Goal: Check status: Check status

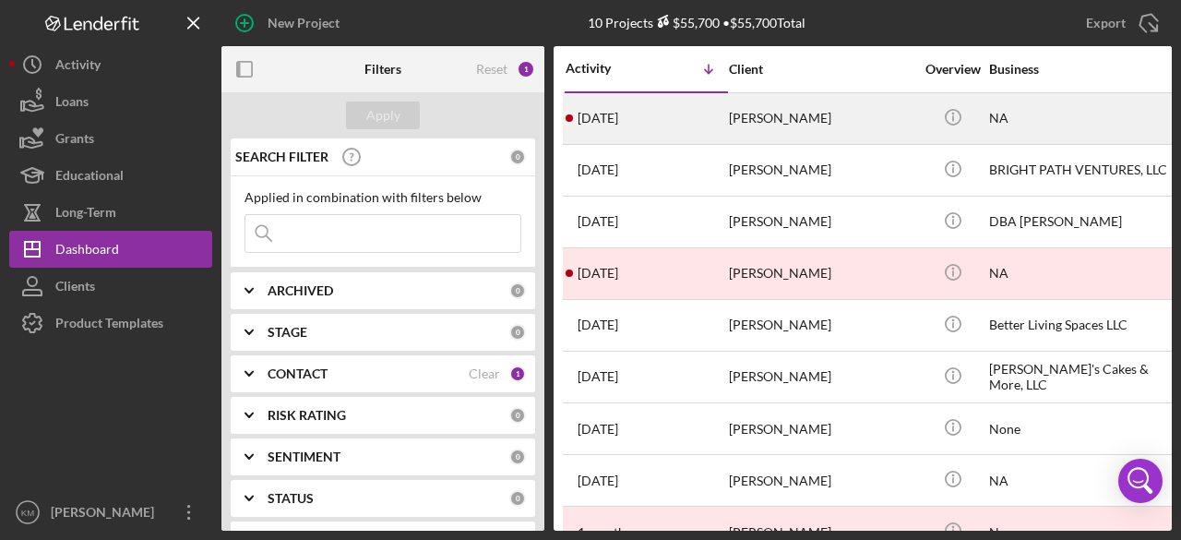
click at [766, 119] on div "[PERSON_NAME]" at bounding box center [821, 118] width 184 height 49
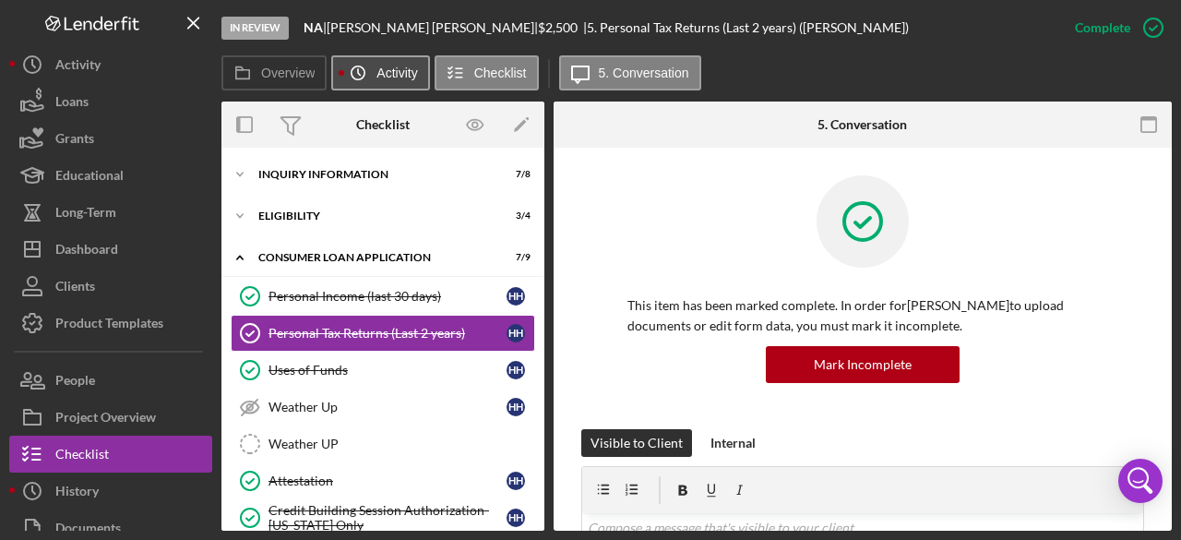
click at [373, 73] on icon "Icon/History" at bounding box center [357, 72] width 37 height 37
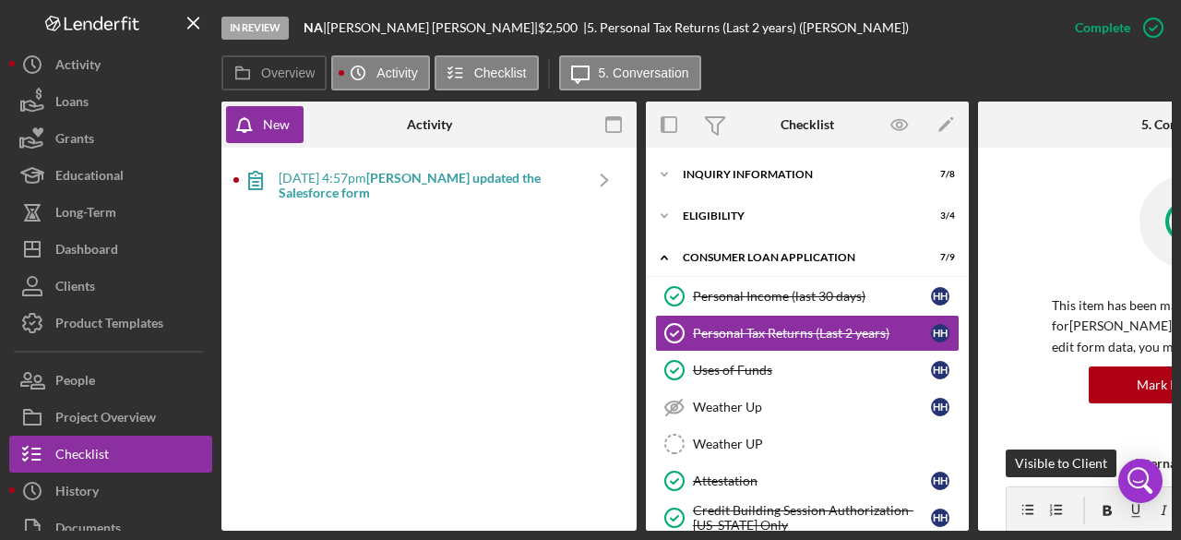
click at [520, 178] on b "[PERSON_NAME] updated the Salesforce form" at bounding box center [410, 185] width 262 height 30
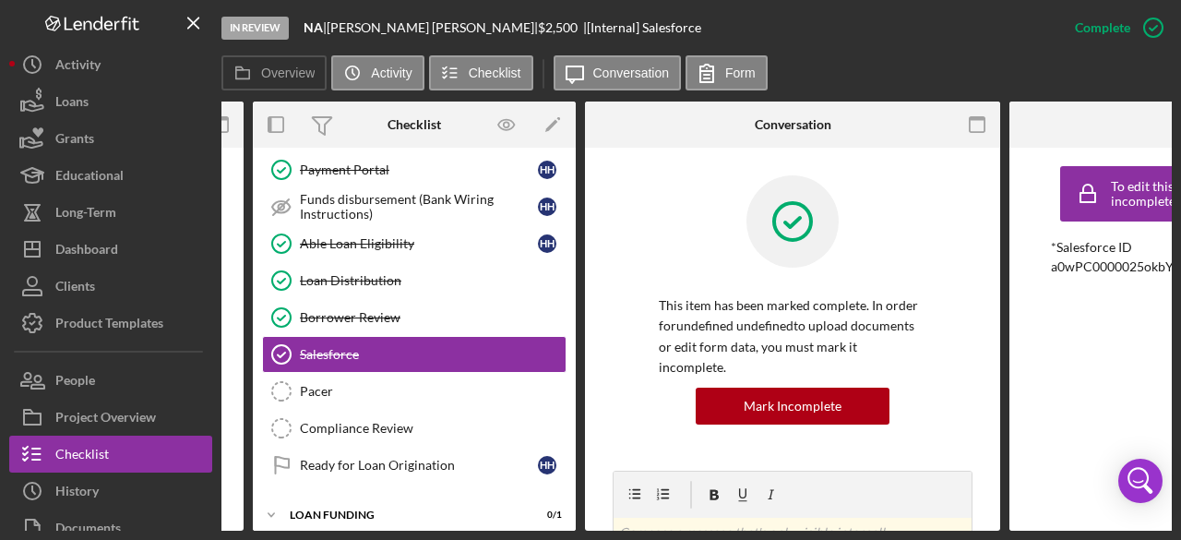
scroll to position [0, 395]
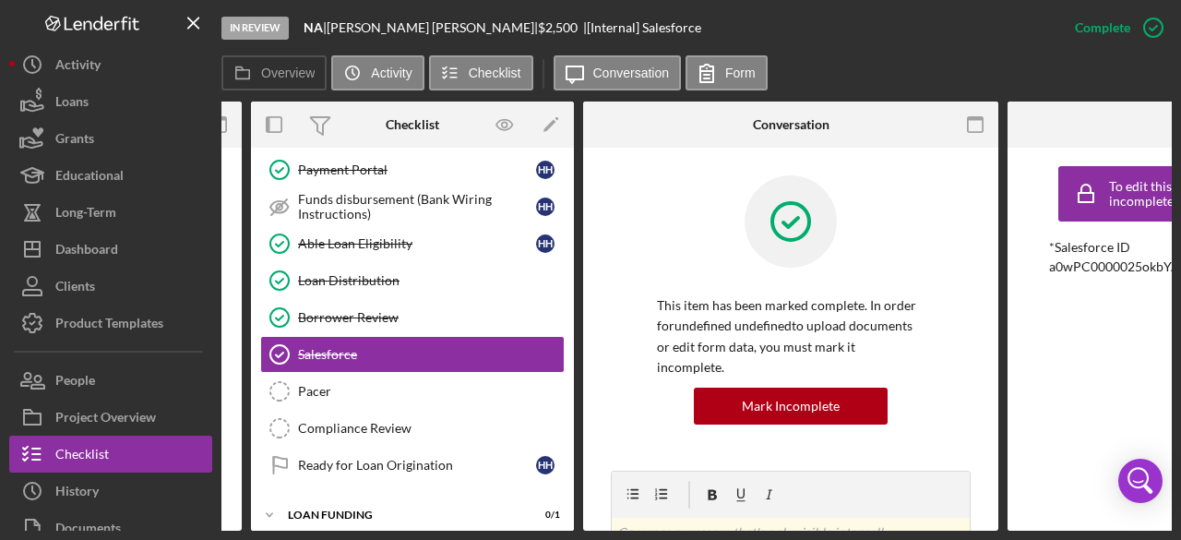
click at [1004, 479] on div "Overview Internal Workflow Stage In Review Icon/Dropdown Arrow Archive (can una…" at bounding box center [696, 315] width 950 height 429
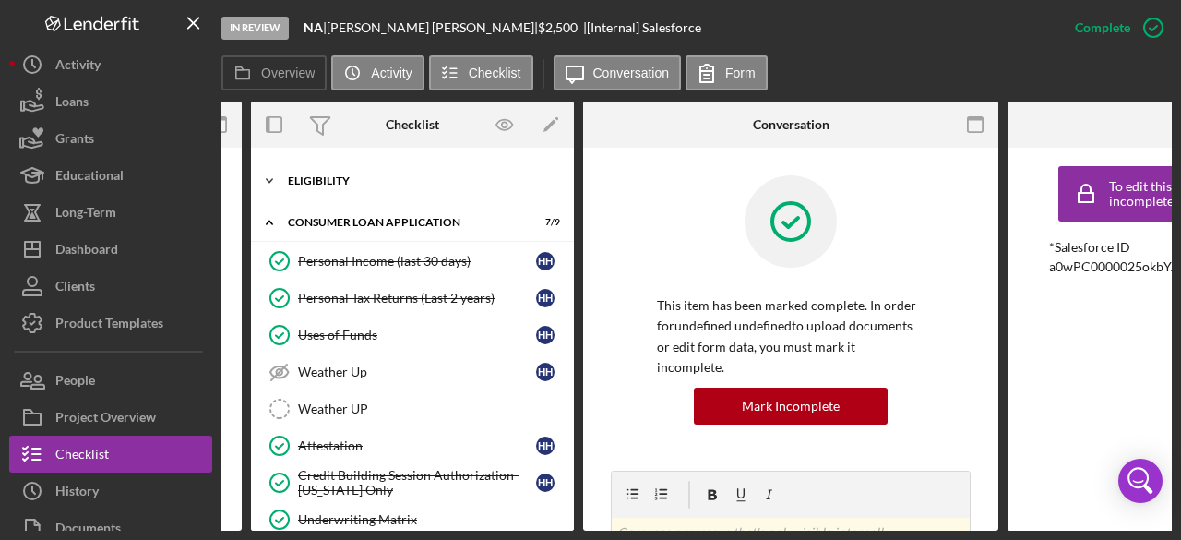
scroll to position [0, 0]
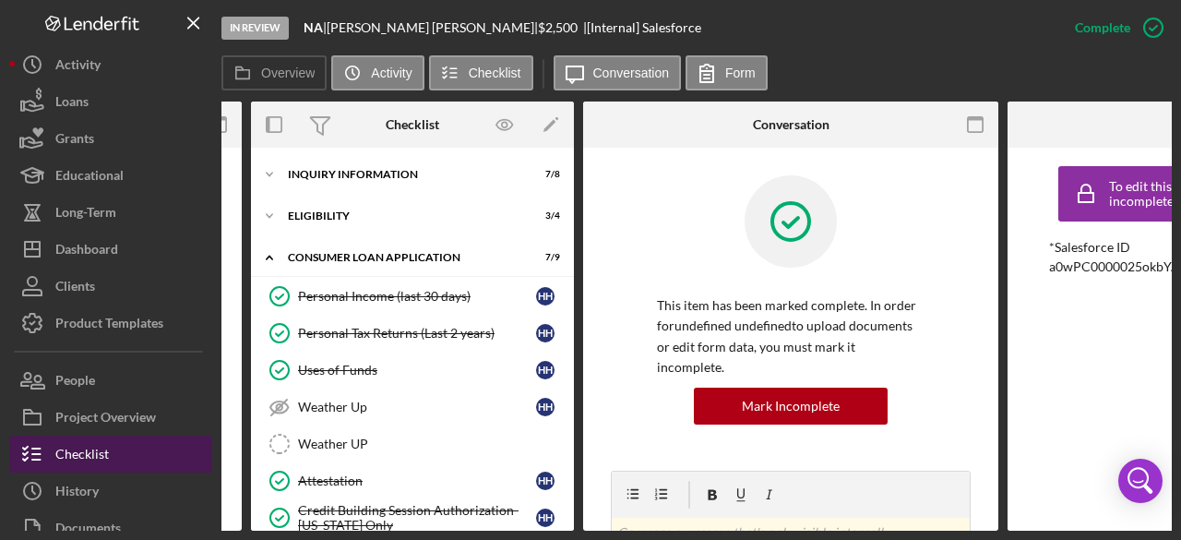
click at [114, 460] on button "Checklist" at bounding box center [110, 453] width 203 height 37
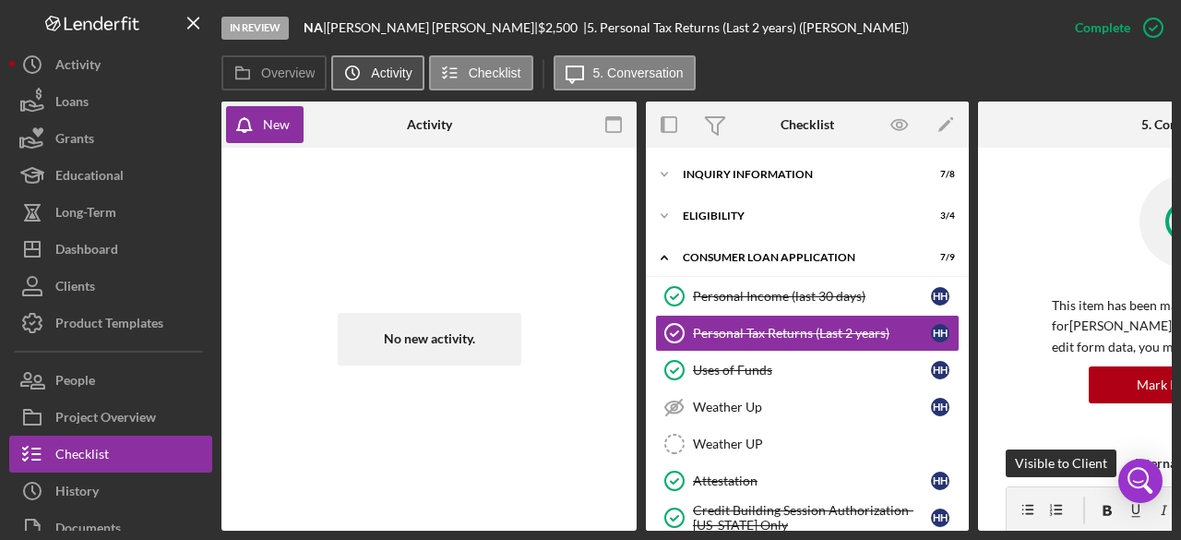
click at [392, 77] on label "Activity" at bounding box center [391, 72] width 41 height 15
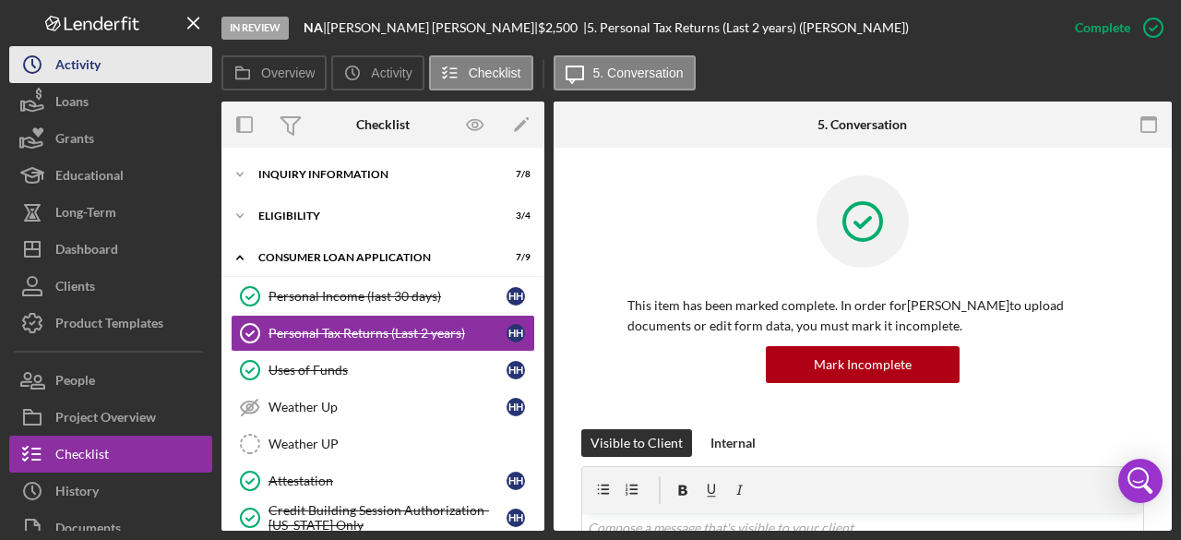
click at [84, 71] on div "Activity" at bounding box center [77, 67] width 45 height 42
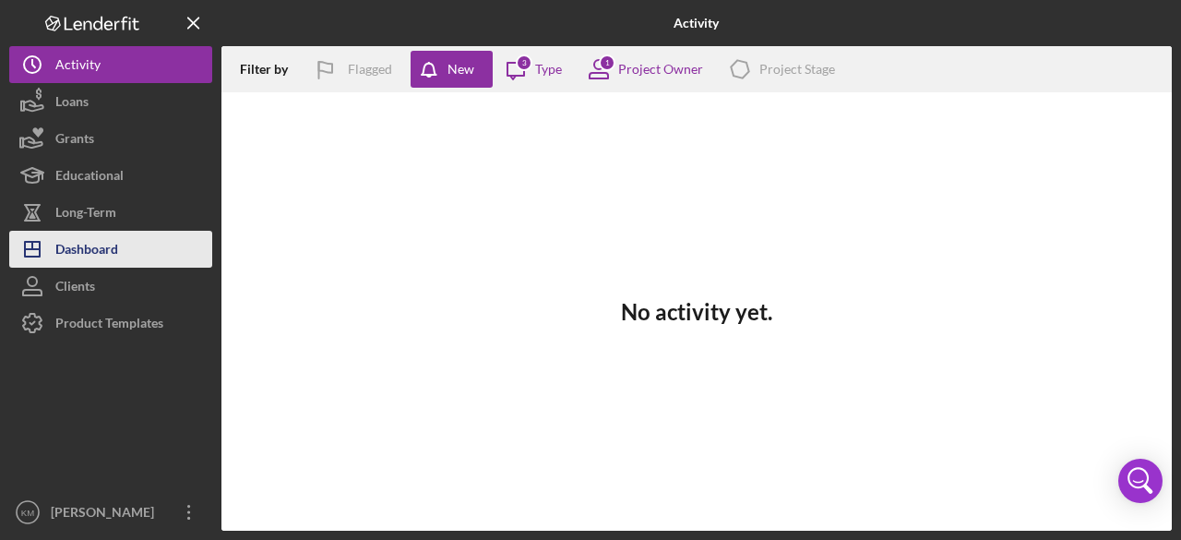
click at [86, 248] on div "Dashboard" at bounding box center [86, 252] width 63 height 42
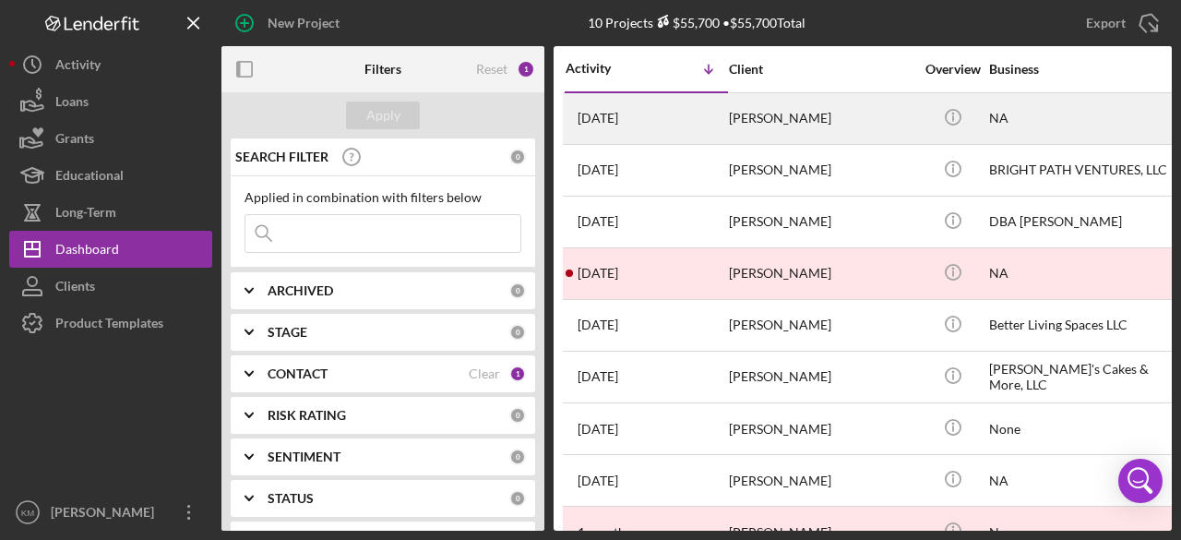
click at [741, 123] on div "[PERSON_NAME]" at bounding box center [821, 118] width 184 height 49
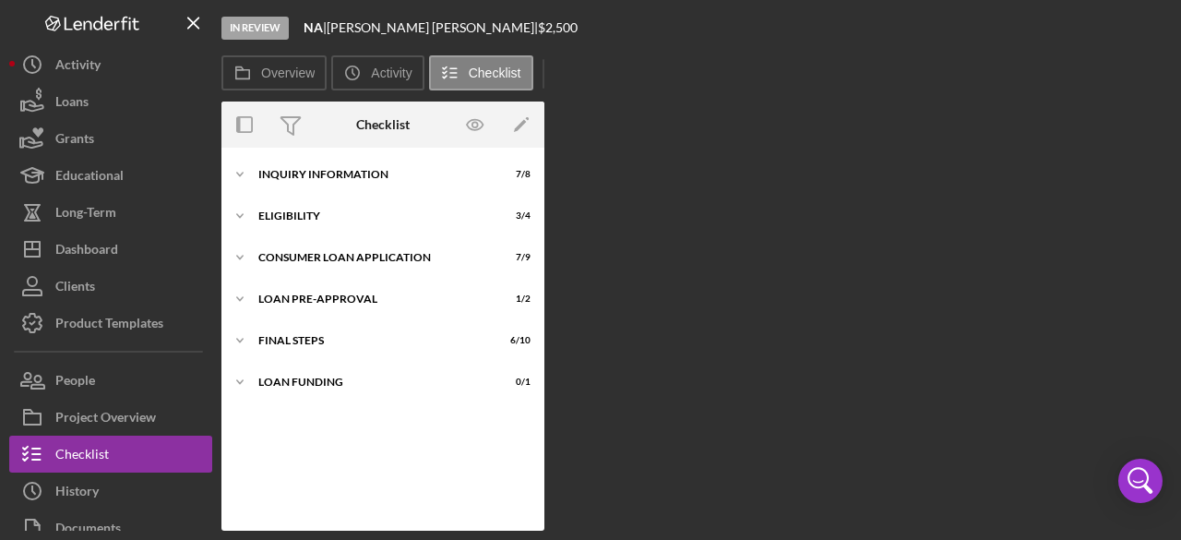
click at [741, 124] on div "Overview Internal Workflow Stage In Review Icon/Dropdown Arrow Archive (can una…" at bounding box center [696, 315] width 950 height 429
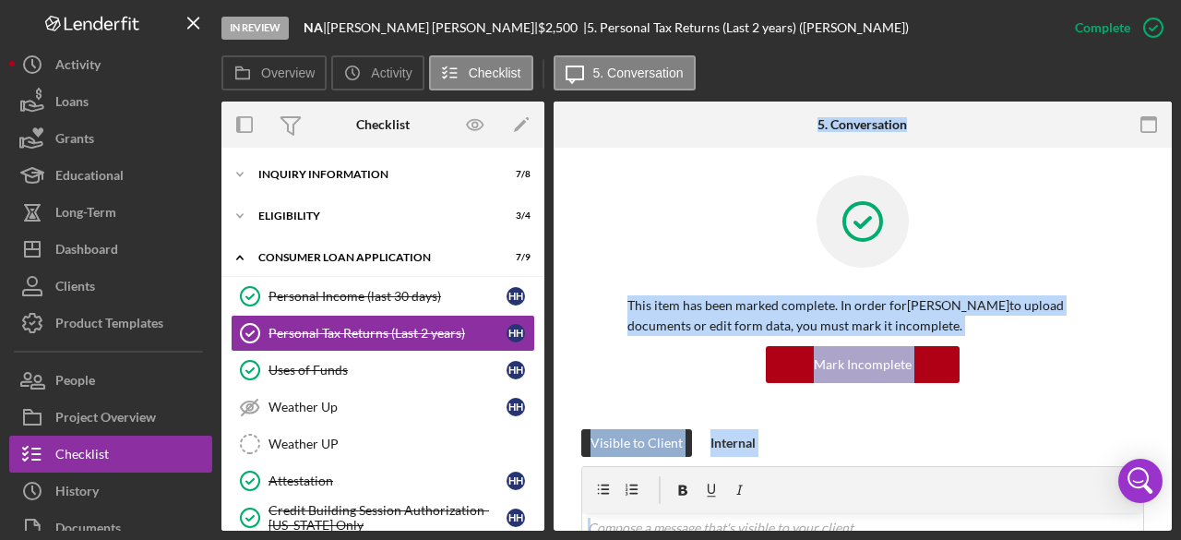
click at [757, 230] on div at bounding box center [862, 235] width 470 height 120
click at [731, 224] on div at bounding box center [862, 235] width 470 height 120
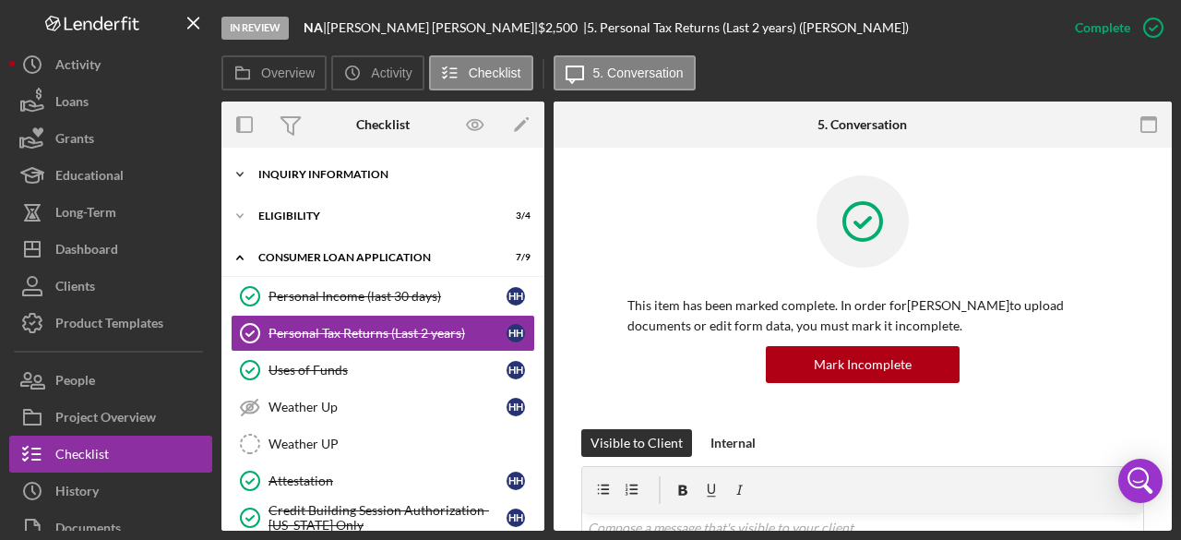
click at [238, 173] on polyline at bounding box center [240, 174] width 6 height 4
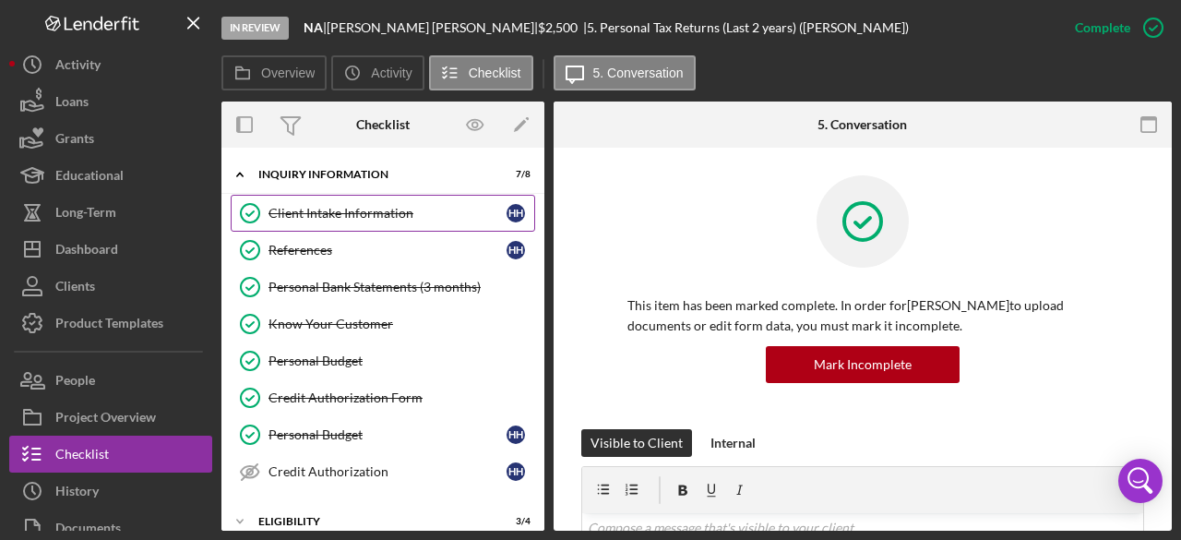
click at [362, 219] on div "Client Intake Information" at bounding box center [387, 213] width 238 height 15
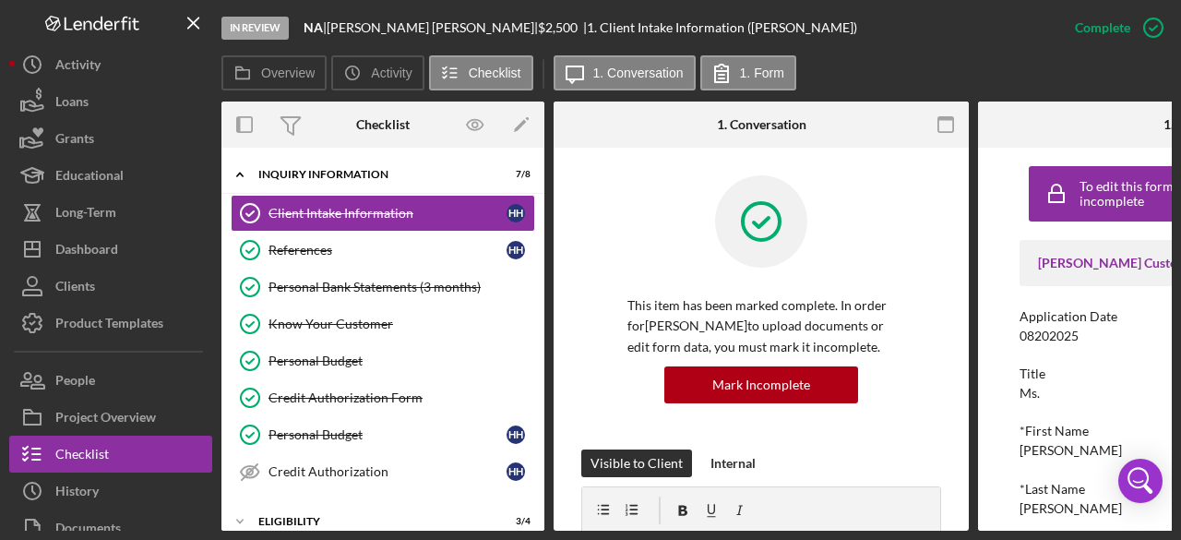
click at [1043, 505] on div "[PERSON_NAME]" at bounding box center [1070, 508] width 102 height 15
click at [1042, 506] on div "[PERSON_NAME]" at bounding box center [1070, 508] width 102 height 15
copy div "[PERSON_NAME]"
click at [236, 172] on icon "Icon/Expander" at bounding box center [239, 174] width 37 height 37
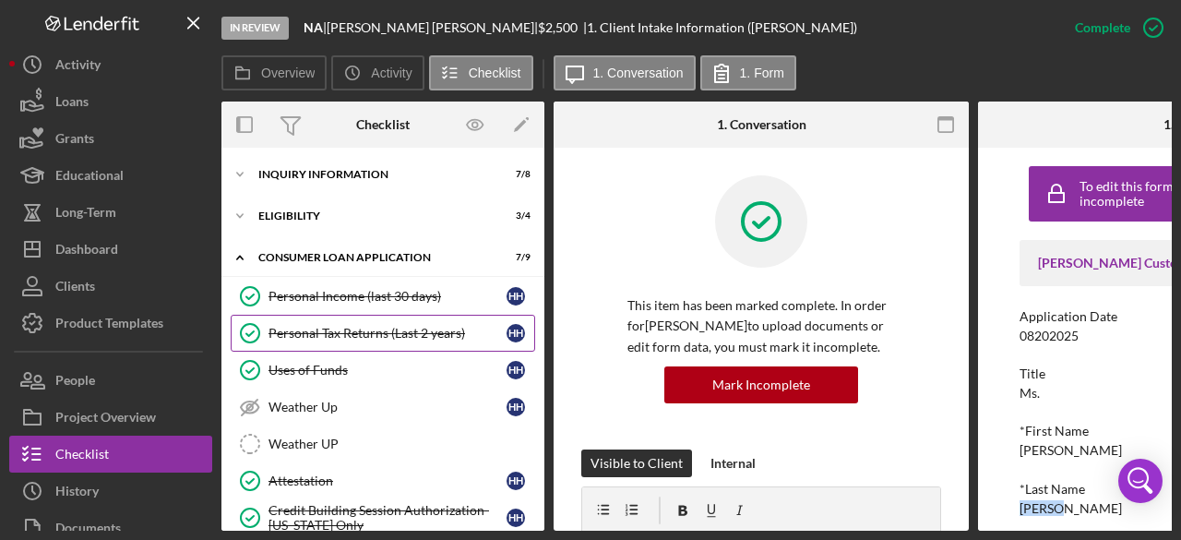
click at [421, 331] on div "Personal Tax Returns (Last 2 years)" at bounding box center [387, 333] width 238 height 15
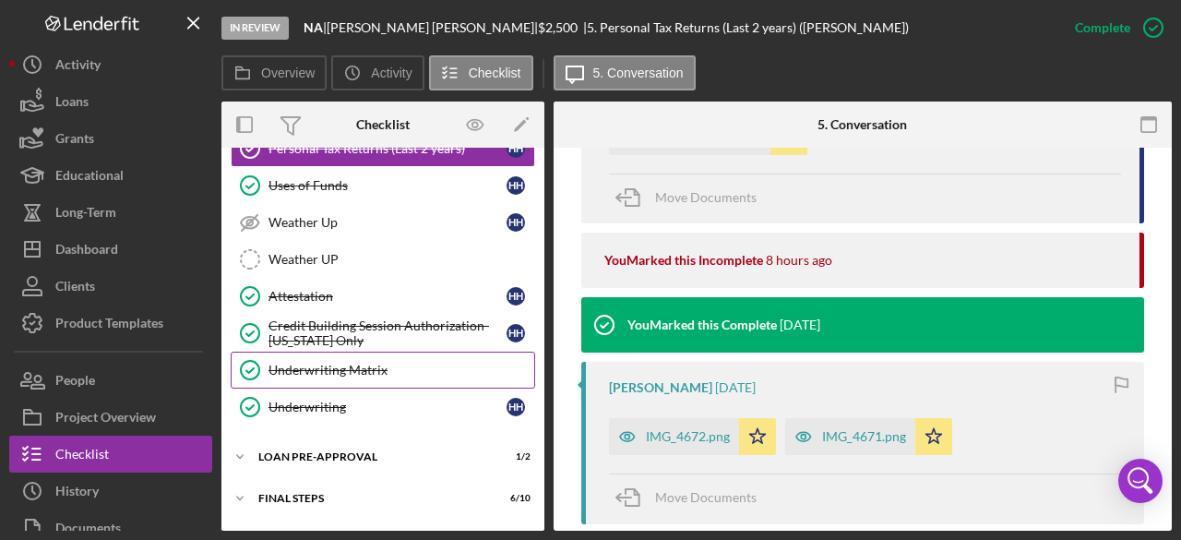
scroll to position [216, 0]
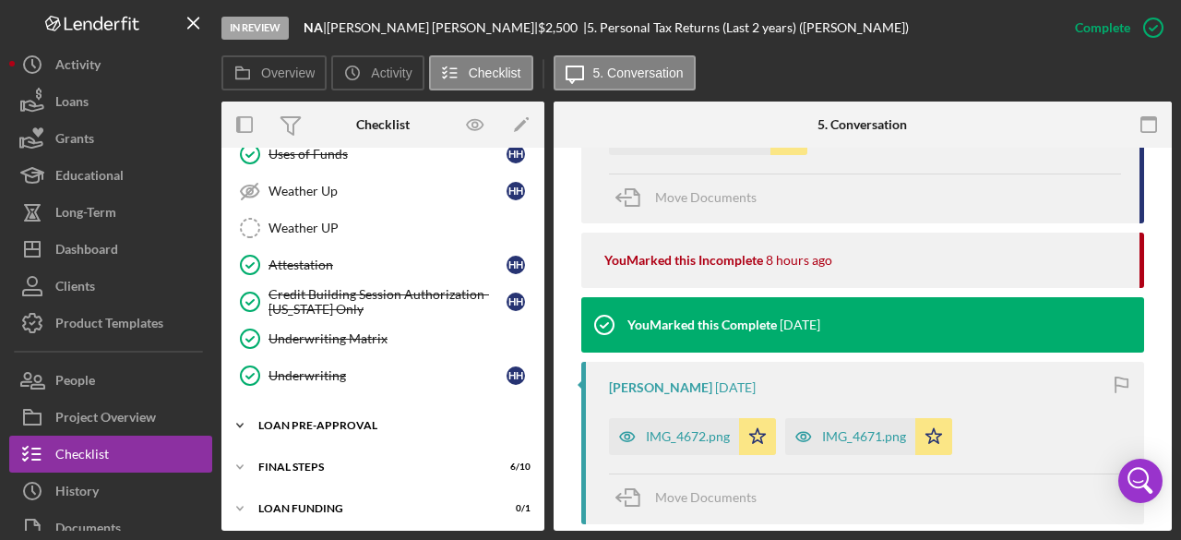
click at [240, 416] on icon "Icon/Expander" at bounding box center [239, 425] width 37 height 37
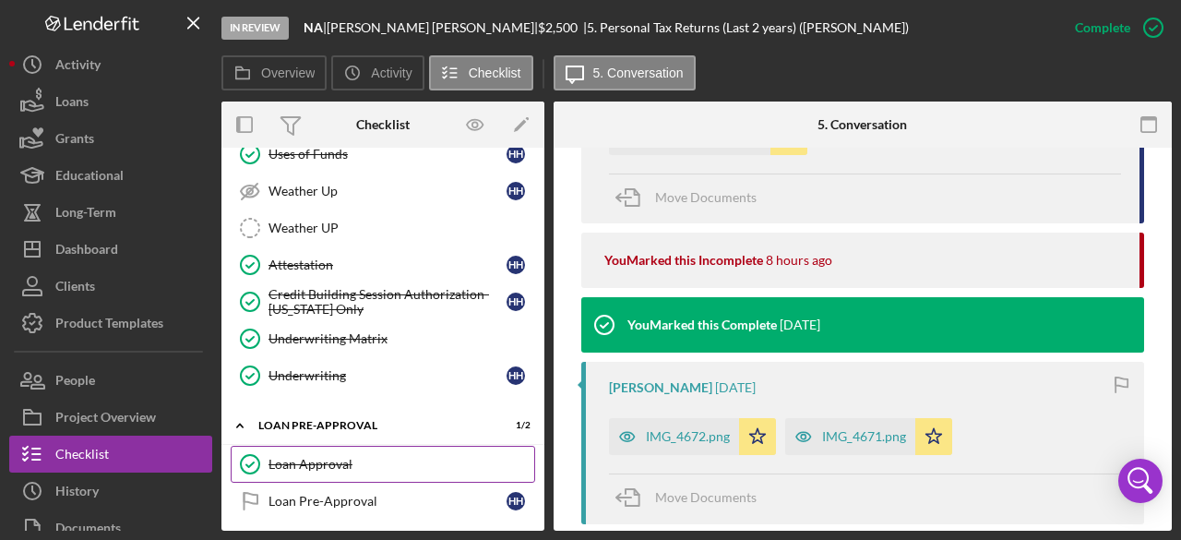
scroll to position [299, 0]
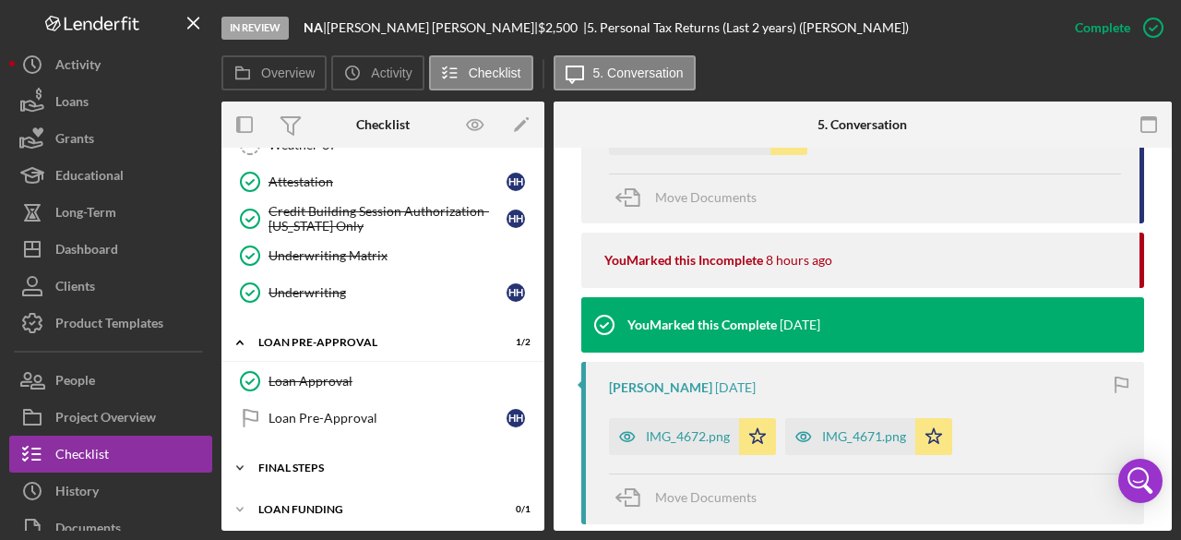
click at [243, 457] on icon "Icon/Expander" at bounding box center [239, 467] width 37 height 37
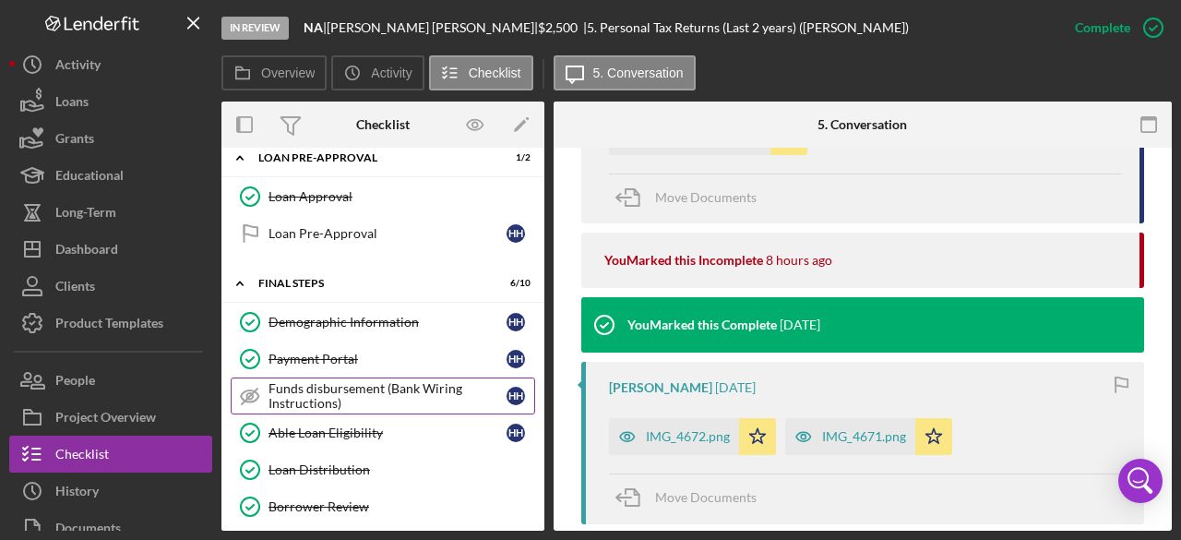
scroll to position [576, 0]
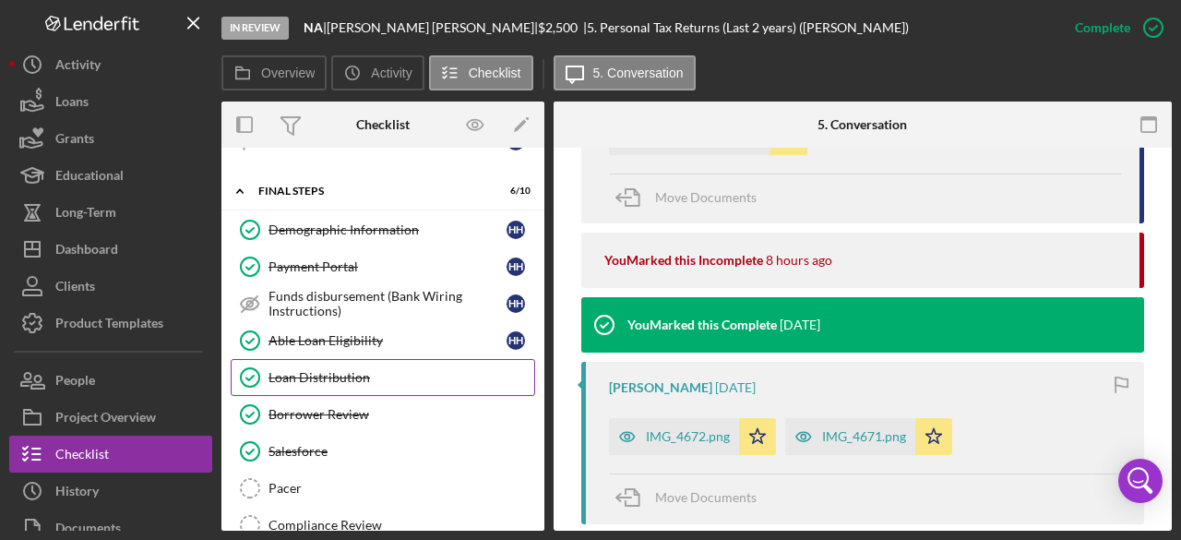
click at [332, 370] on div "Loan Distribution" at bounding box center [401, 377] width 266 height 15
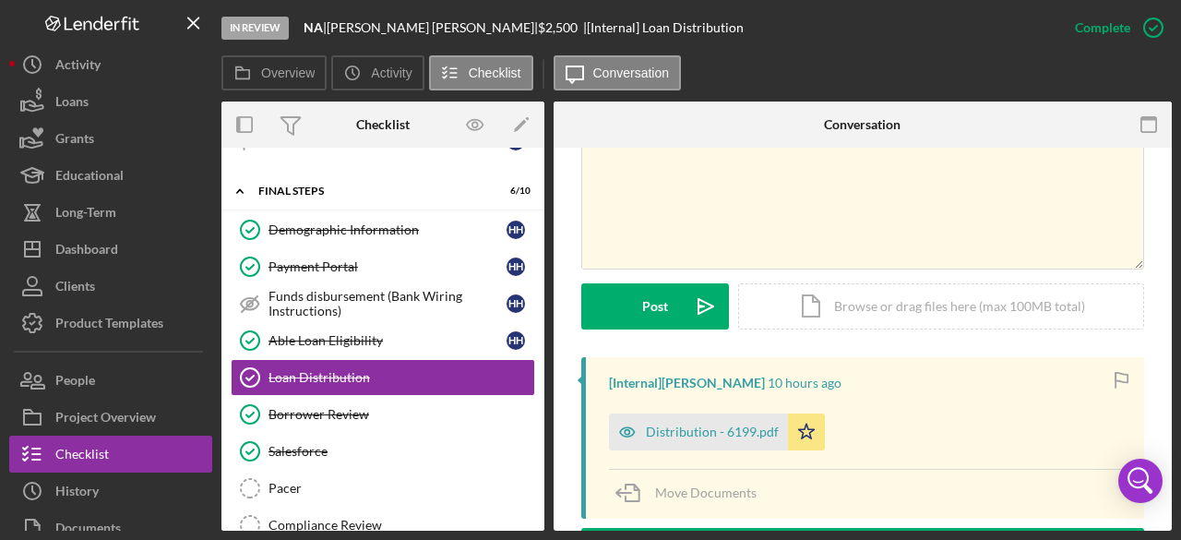
scroll to position [461, 0]
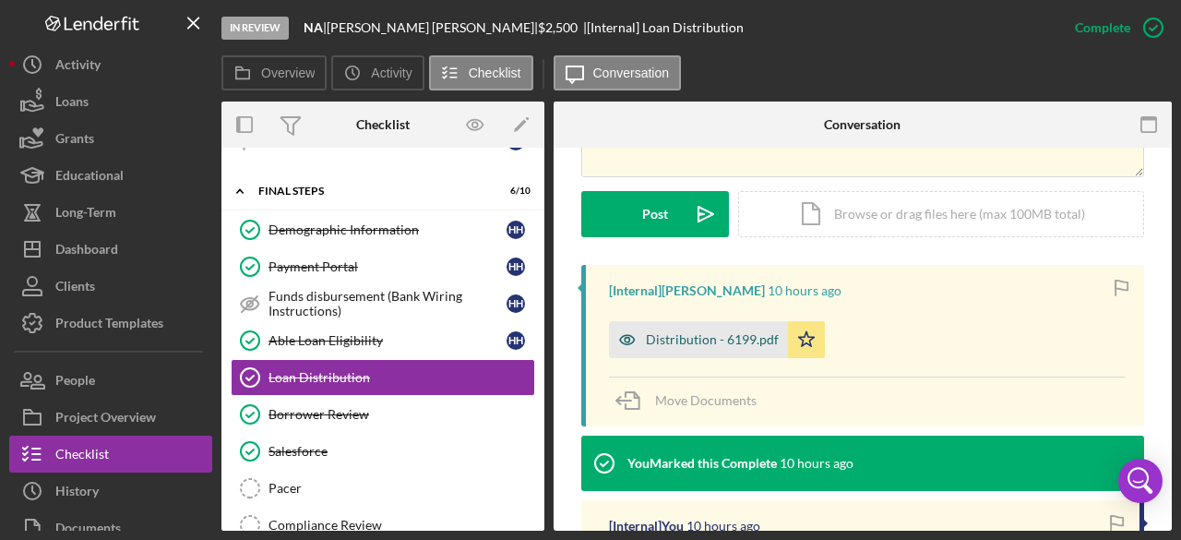
click at [688, 339] on div "Distribution - 6199.pdf" at bounding box center [712, 339] width 133 height 15
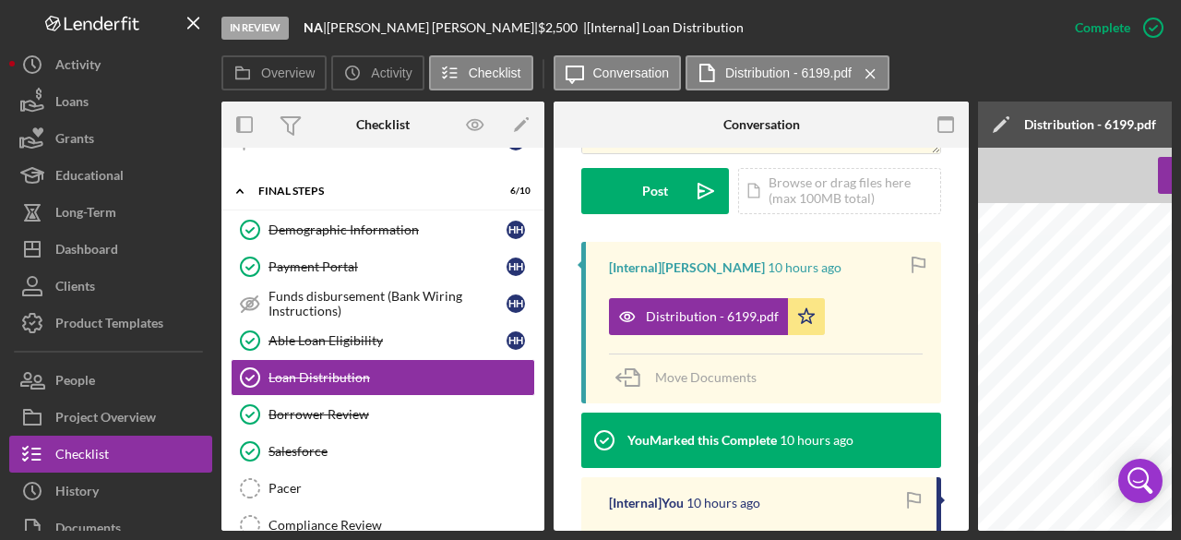
scroll to position [542, 0]
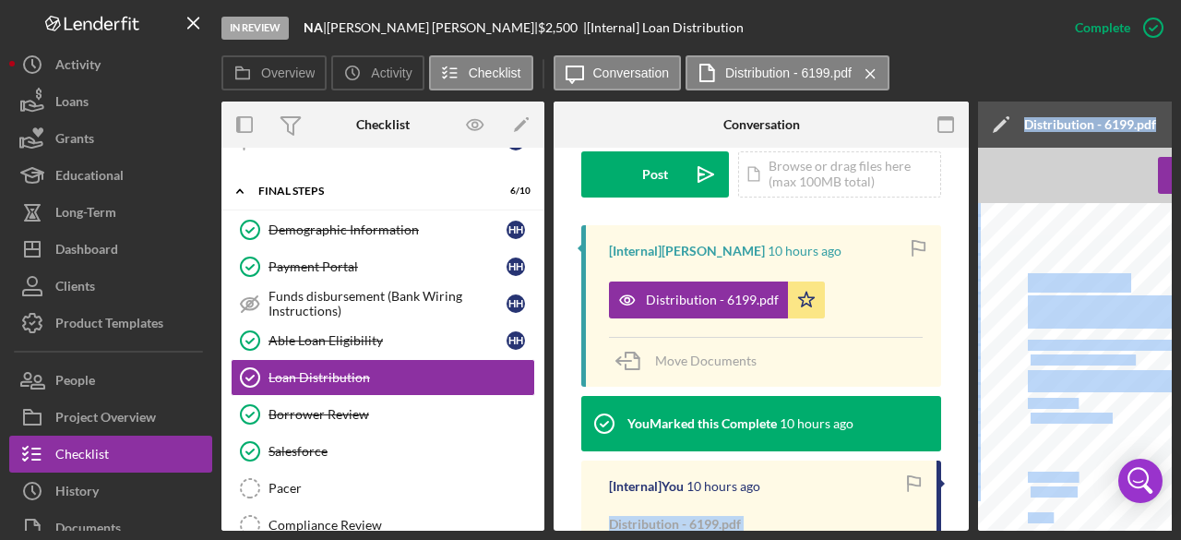
drag, startPoint x: 871, startPoint y: 530, endPoint x: 987, endPoint y: 506, distance: 118.7
click at [987, 506] on div "In Review NA | [PERSON_NAME] | $2,500 $2,500 | [Internal] Loan Distribution Com…" at bounding box center [590, 270] width 1181 height 540
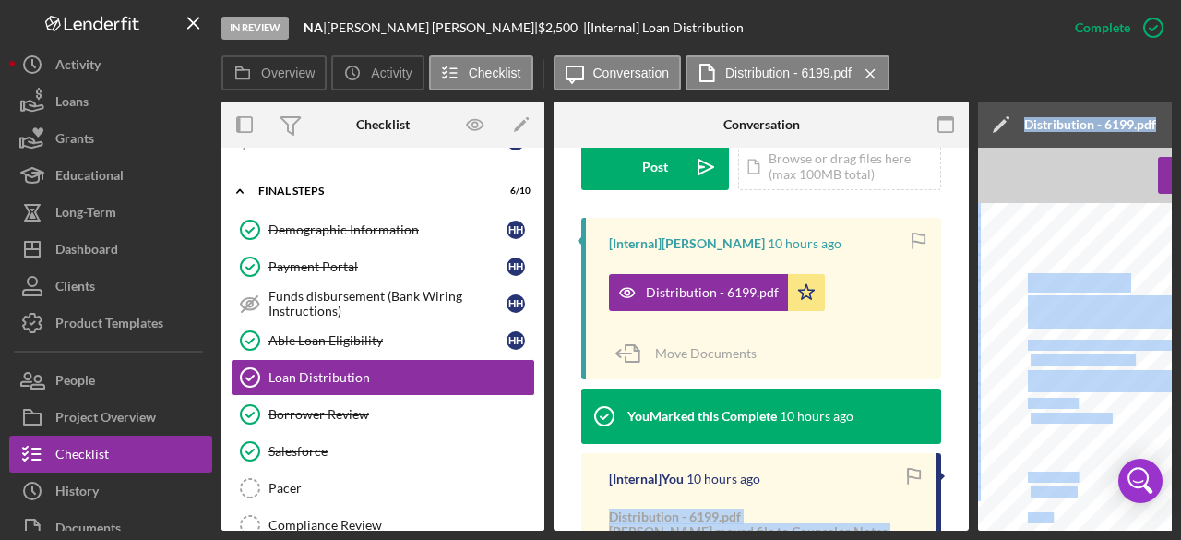
scroll to position [7, 0]
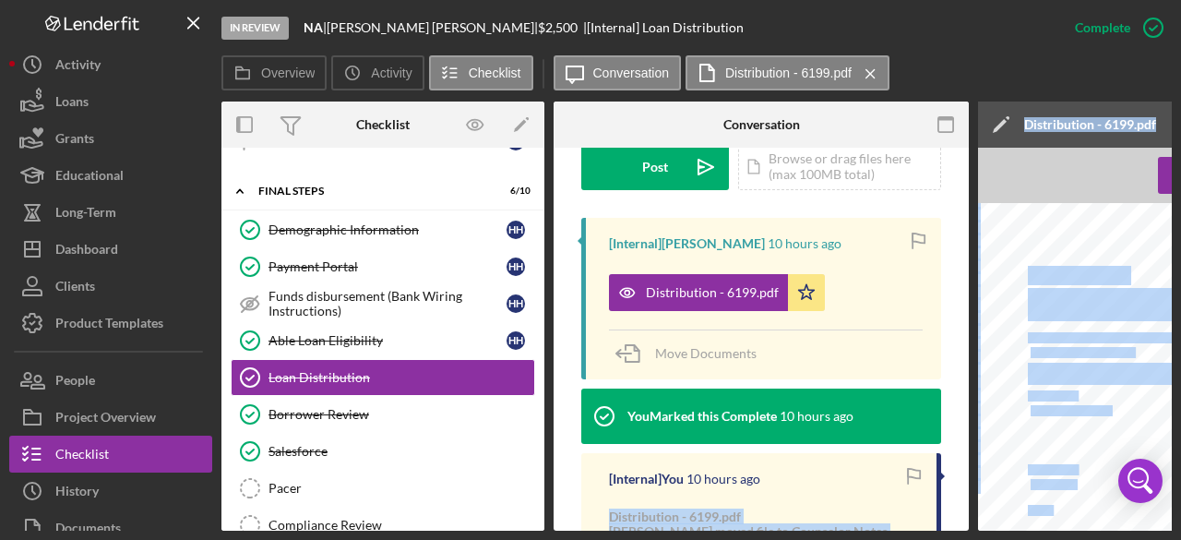
click at [976, 63] on div "Overview Icon/History Activity Checklist Icon/Message Conversation Distribution…" at bounding box center [696, 73] width 950 height 37
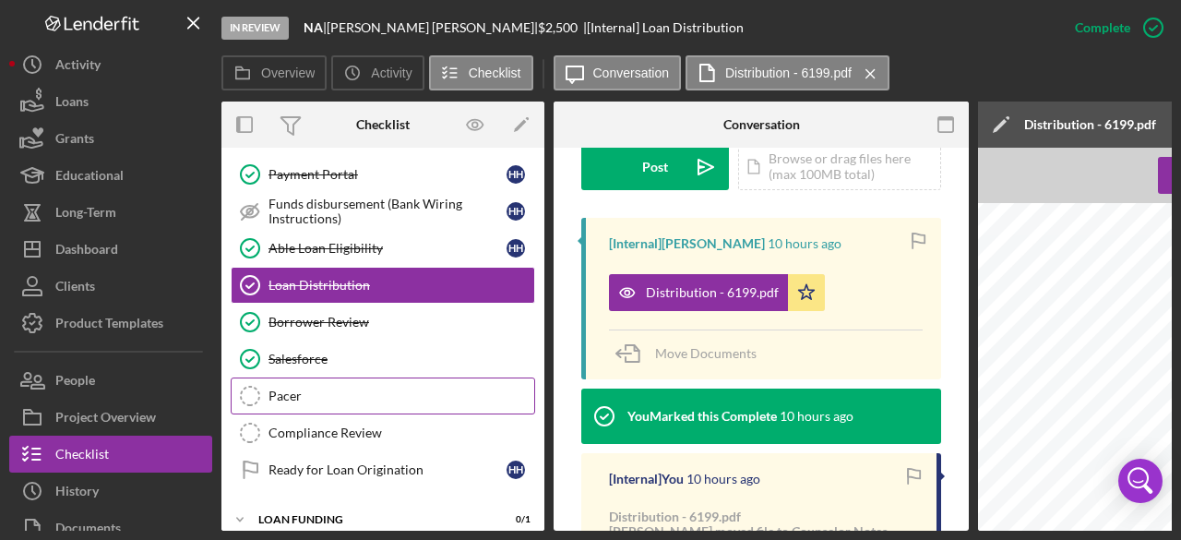
scroll to position [677, 0]
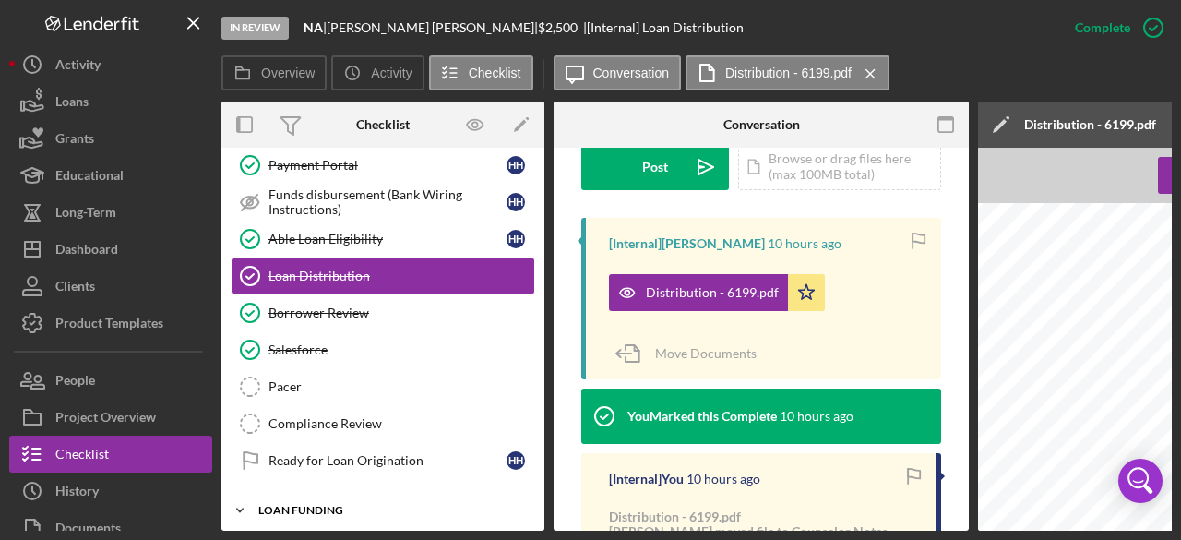
click at [236, 493] on icon "Icon/Expander" at bounding box center [239, 510] width 37 height 37
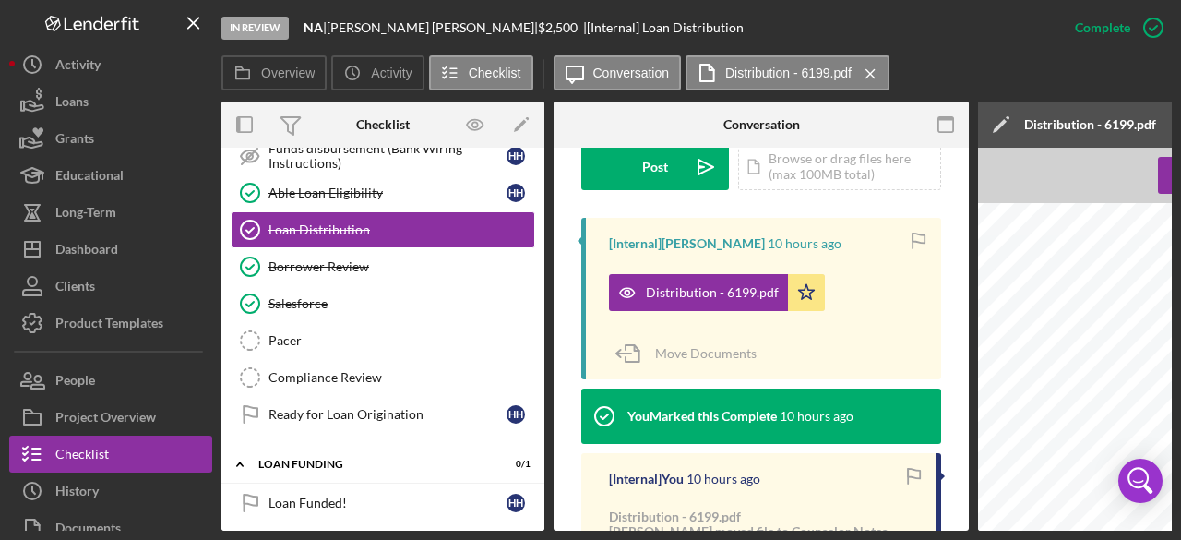
drag, startPoint x: 535, startPoint y: 420, endPoint x: 530, endPoint y: 316, distance: 103.4
click at [531, 316] on div "Demographic Information Demographic Information H H Payment Portal Payment Port…" at bounding box center [382, 253] width 323 height 378
